Goal: Information Seeking & Learning: Check status

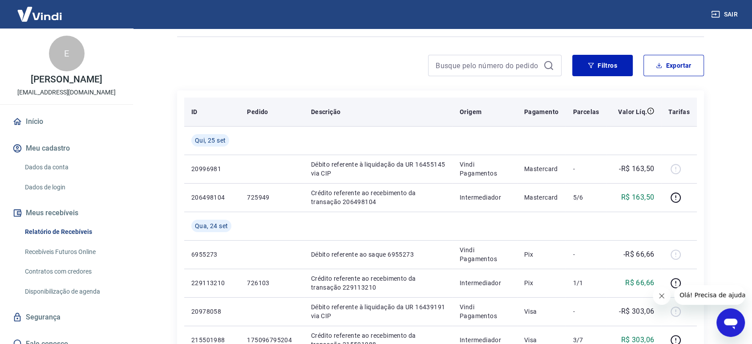
scroll to position [99, 0]
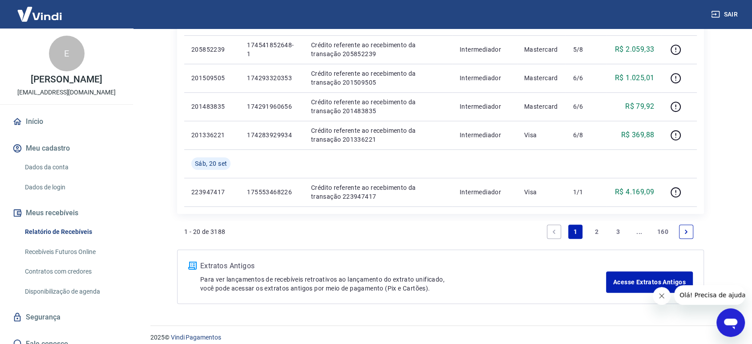
scroll to position [725, 0]
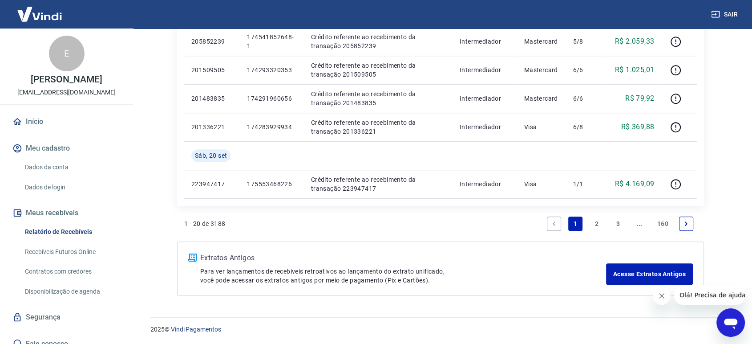
click at [663, 298] on icon "Fechar mensagem da empresa" at bounding box center [662, 295] width 7 height 7
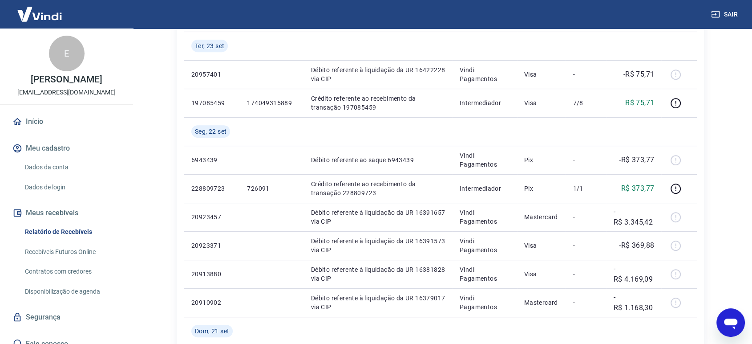
scroll to position [329, 0]
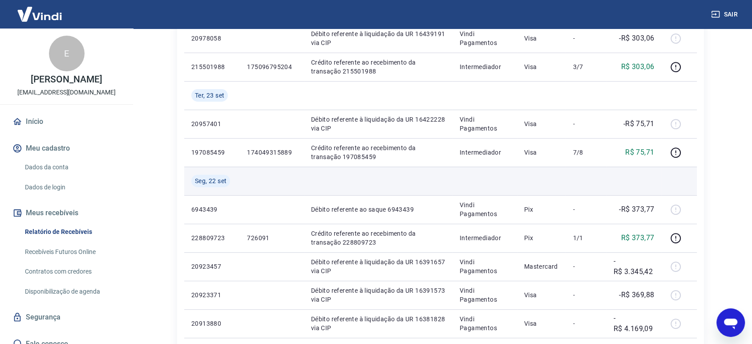
click at [622, 186] on td at bounding box center [634, 181] width 55 height 28
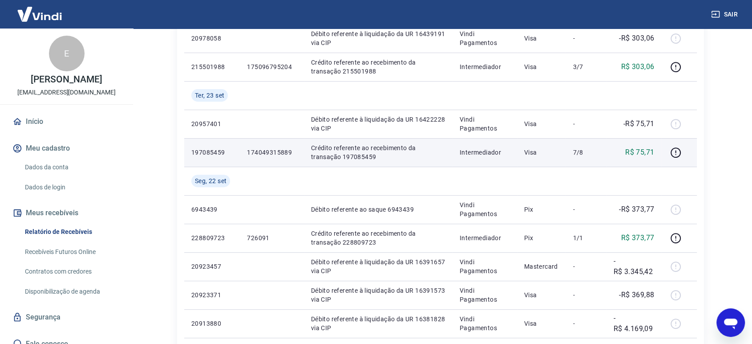
click at [187, 149] on td "197085459" at bounding box center [212, 152] width 56 height 28
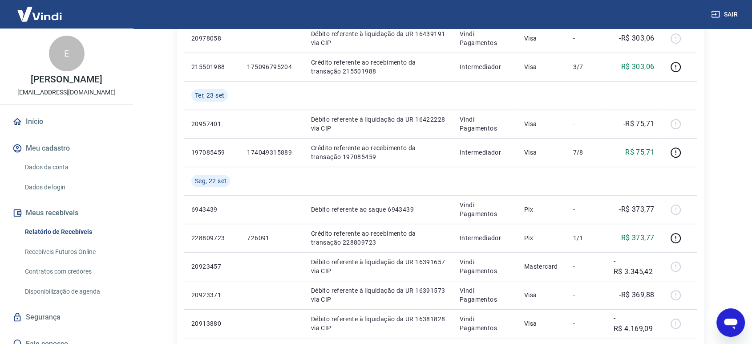
click at [178, 148] on div "ID Pedido Descrição Origem Pagamento Parcelas Valor Líq. Tarifas [DATE] 2099698…" at bounding box center [440, 209] width 527 height 784
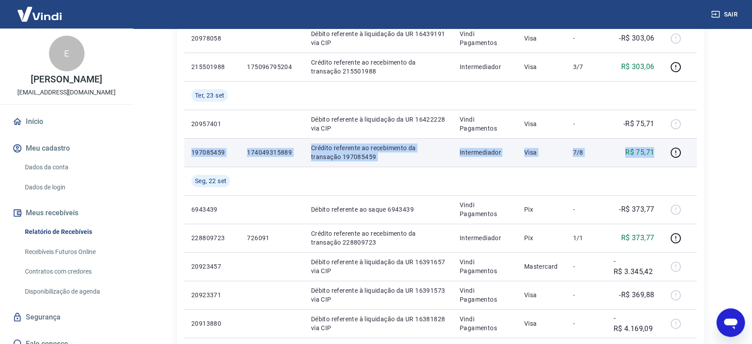
drag, startPoint x: 190, startPoint y: 152, endPoint x: 658, endPoint y: 154, distance: 468.4
click at [658, 154] on tr "197085459 174049315889 Crédito referente ao recebimento da transação 197085459 …" at bounding box center [440, 152] width 513 height 28
copy tr "197085459 174049315889 Crédito referente ao recebimento da transação 197085459 …"
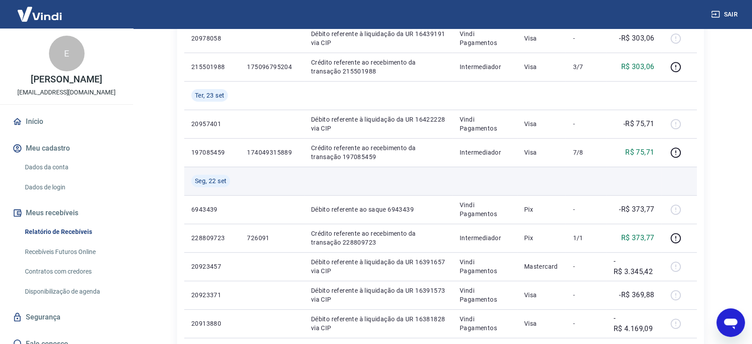
click at [575, 171] on td at bounding box center [586, 181] width 41 height 28
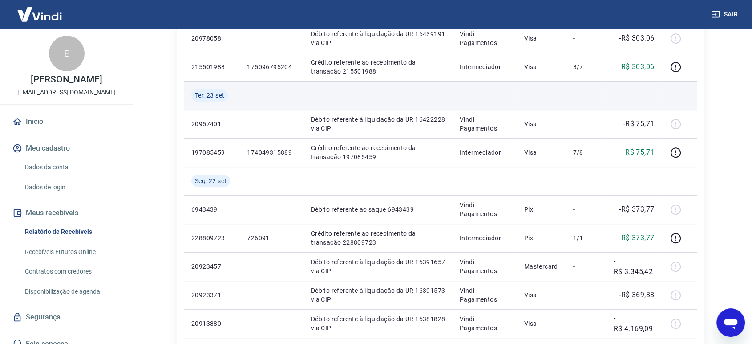
click at [640, 98] on td at bounding box center [634, 95] width 55 height 28
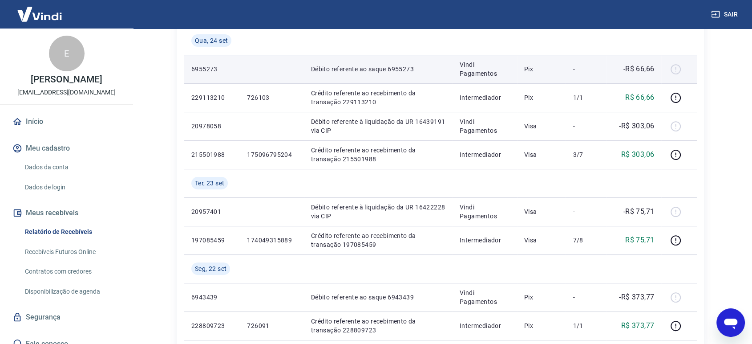
scroll to position [230, 0]
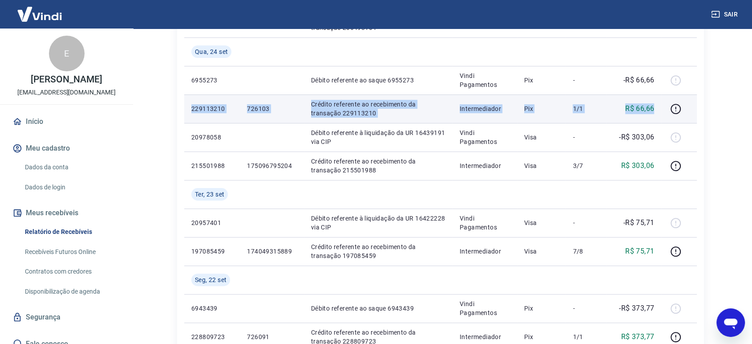
drag, startPoint x: 192, startPoint y: 106, endPoint x: 655, endPoint y: 107, distance: 463.5
click at [655, 107] on tr "229113210 726103 Crédito referente ao recebimento da transação 229113210 Interm…" at bounding box center [440, 108] width 513 height 28
copy tr "229113210 726103 Crédito referente ao recebimento da transação 229113210 Interm…"
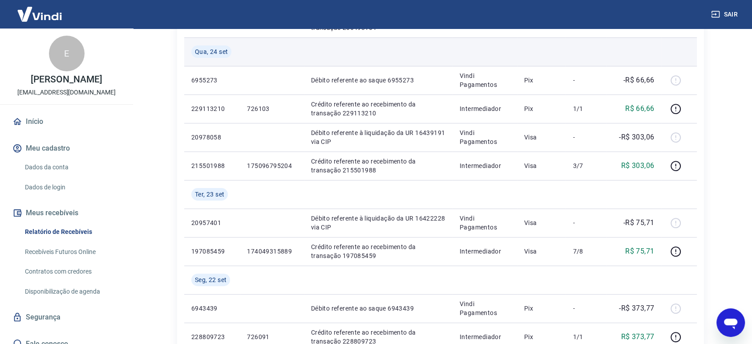
drag, startPoint x: 370, startPoint y: 206, endPoint x: 380, endPoint y: 54, distance: 152.6
click at [371, 206] on td at bounding box center [378, 194] width 149 height 28
